Goal: Task Accomplishment & Management: Manage account settings

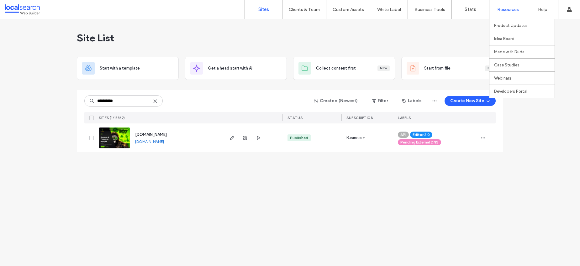
type input "**********"
click at [167, 136] on span "[DOMAIN_NAME]" at bounding box center [151, 134] width 32 height 5
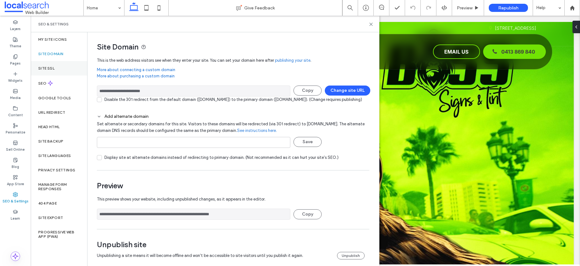
click at [49, 66] on label "Site SSL" at bounding box center [46, 68] width 16 height 4
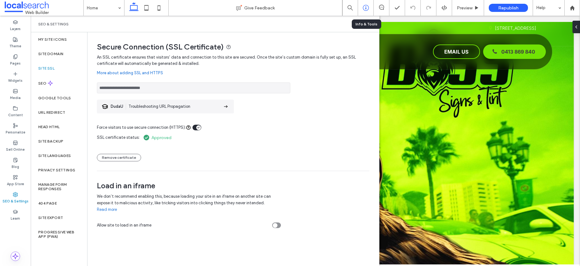
click at [367, 7] on icon at bounding box center [366, 8] width 6 height 6
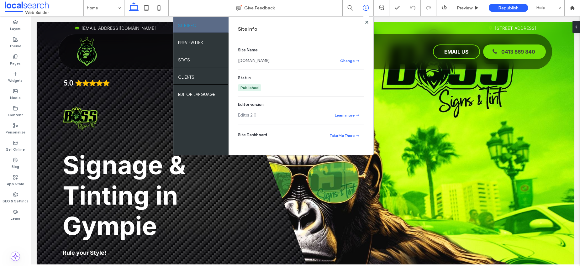
click at [264, 61] on link "[DOMAIN_NAME]" at bounding box center [254, 61] width 32 height 6
click at [12, 196] on div "SEO & Settings" at bounding box center [15, 197] width 31 height 17
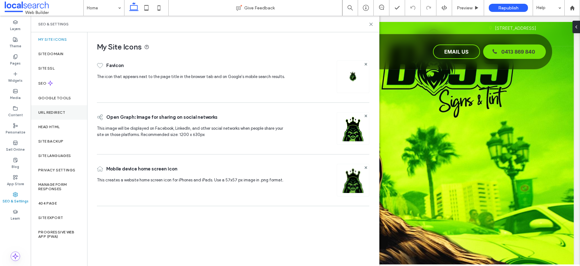
click at [43, 111] on label "URL Redirect" at bounding box center [51, 112] width 27 height 4
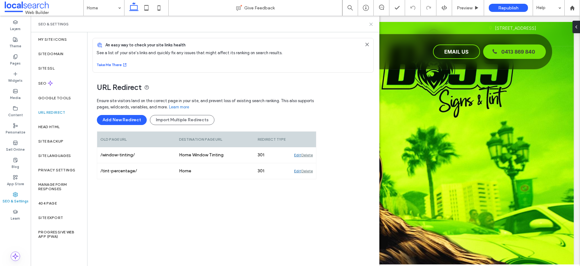
click at [371, 25] on icon at bounding box center [371, 24] width 5 height 5
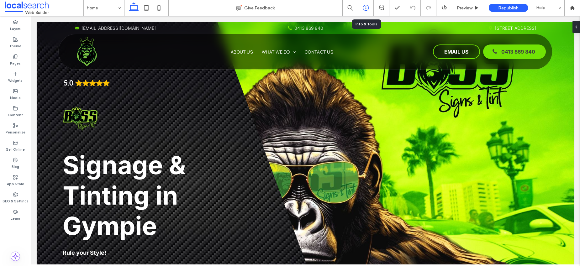
click at [364, 5] on icon at bounding box center [366, 8] width 6 height 6
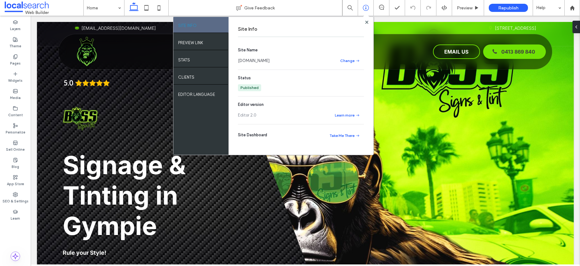
click at [260, 61] on link "[DOMAIN_NAME]" at bounding box center [254, 61] width 32 height 6
click at [258, 60] on link "[DOMAIN_NAME]" at bounding box center [254, 61] width 32 height 6
click at [368, 21] on icon at bounding box center [366, 22] width 3 height 3
